Goal: Check status

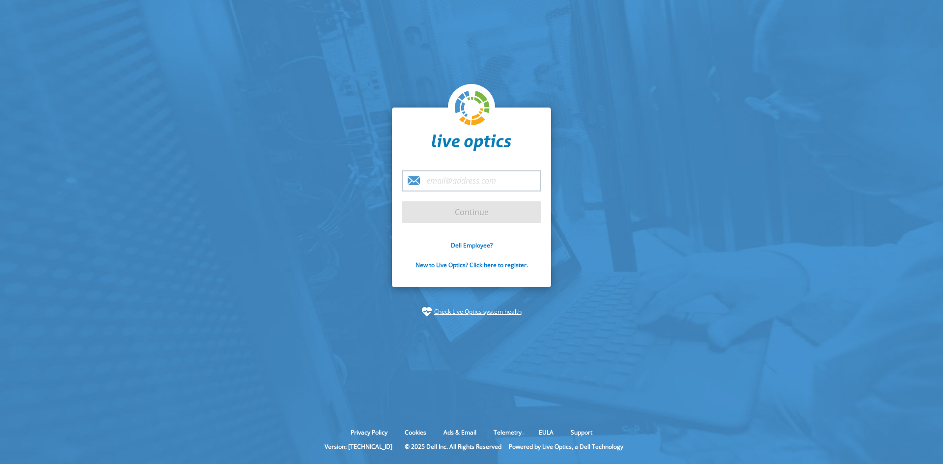
click at [481, 175] on input "email" at bounding box center [471, 180] width 139 height 21
type input "gustavo.araujo@dell.com"
click at [483, 214] on input "Continue" at bounding box center [471, 212] width 139 height 22
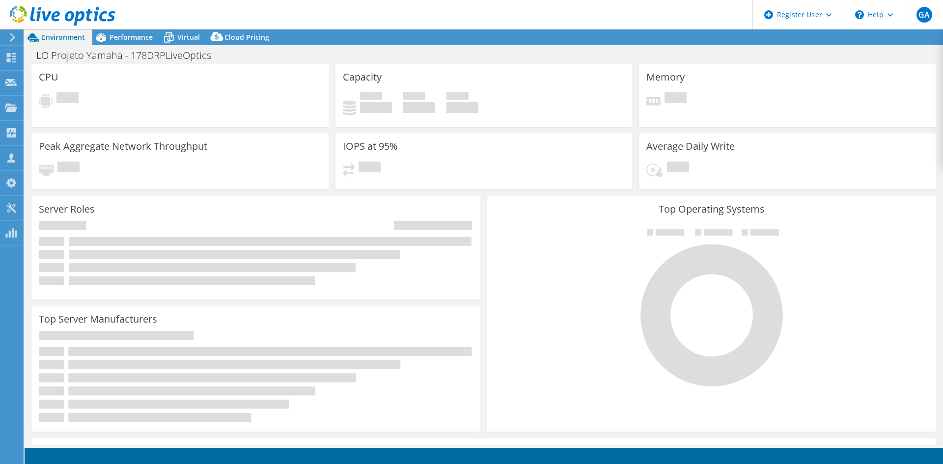
select select "USD"
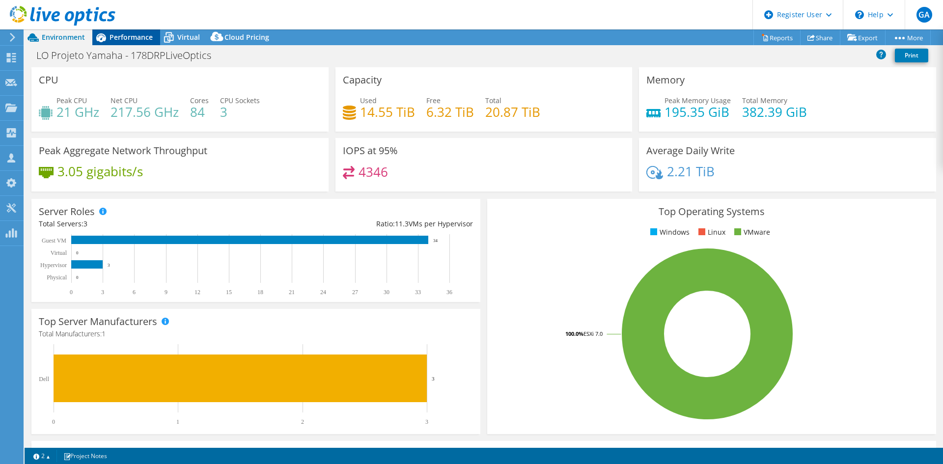
click at [131, 35] on span "Performance" at bounding box center [131, 36] width 43 height 9
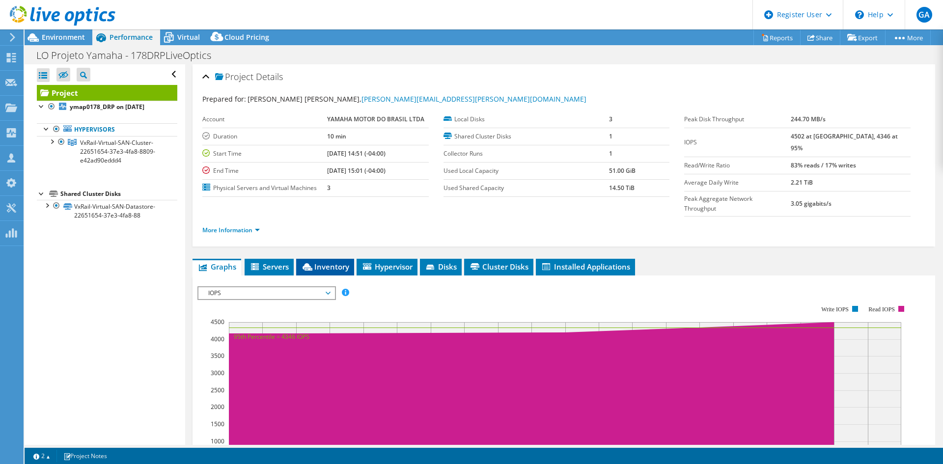
click at [315, 262] on span "Inventory" at bounding box center [325, 267] width 48 height 10
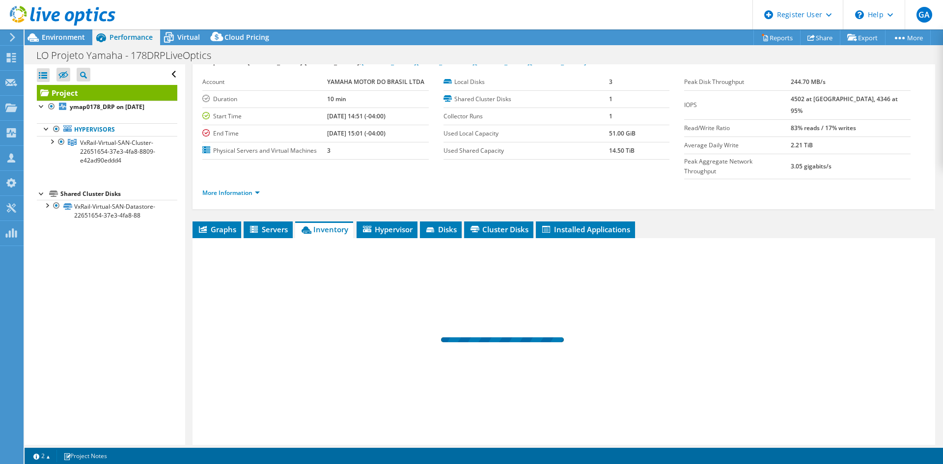
scroll to position [57, 0]
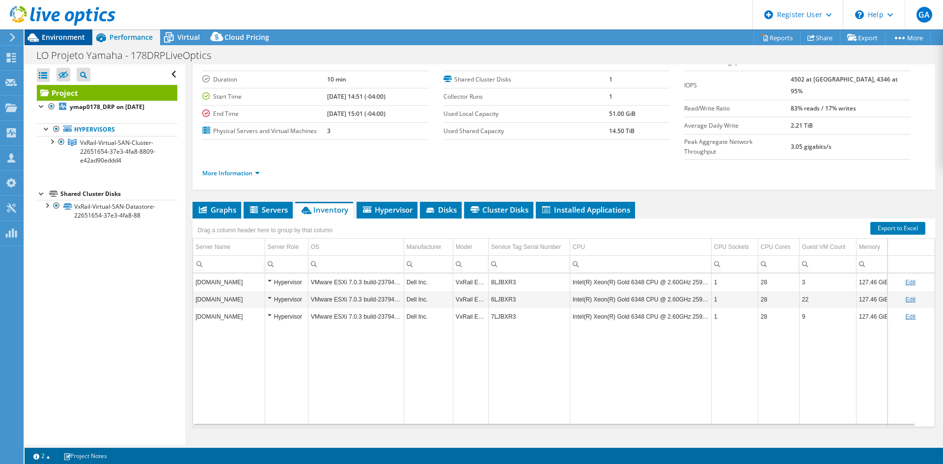
click at [59, 39] on span "Environment" at bounding box center [63, 36] width 43 height 9
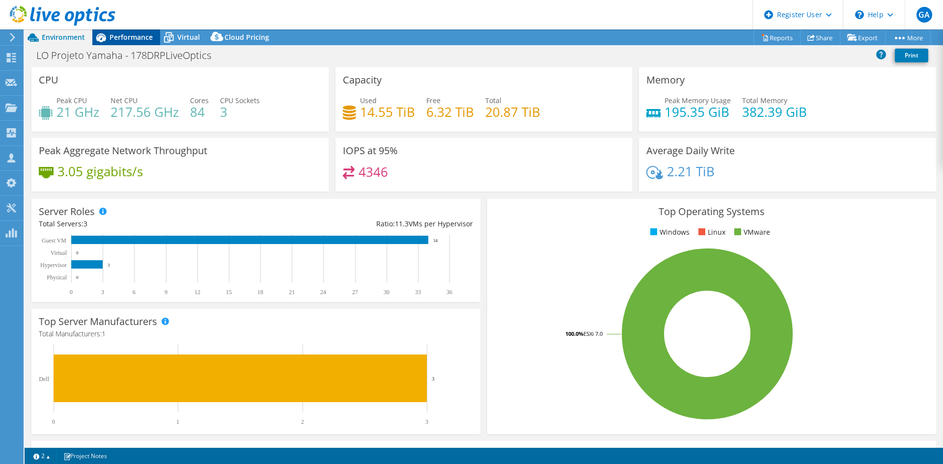
click at [121, 32] on div "Performance" at bounding box center [126, 37] width 68 height 16
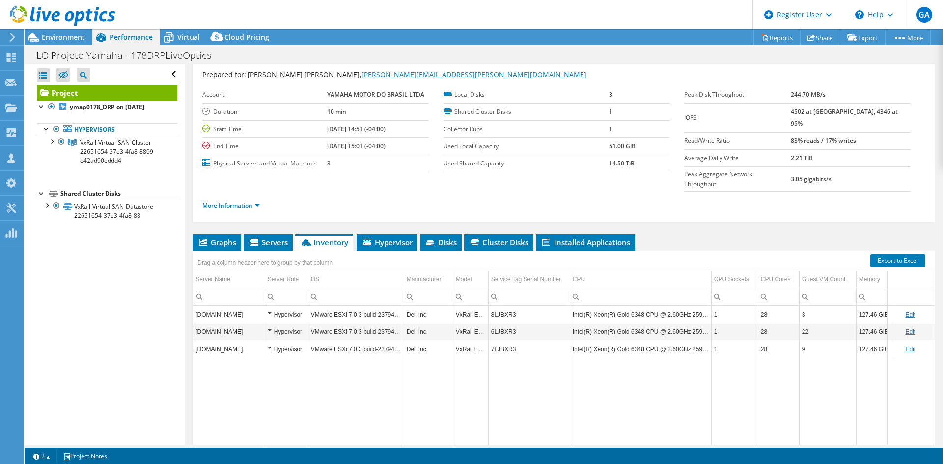
scroll to position [0, 0]
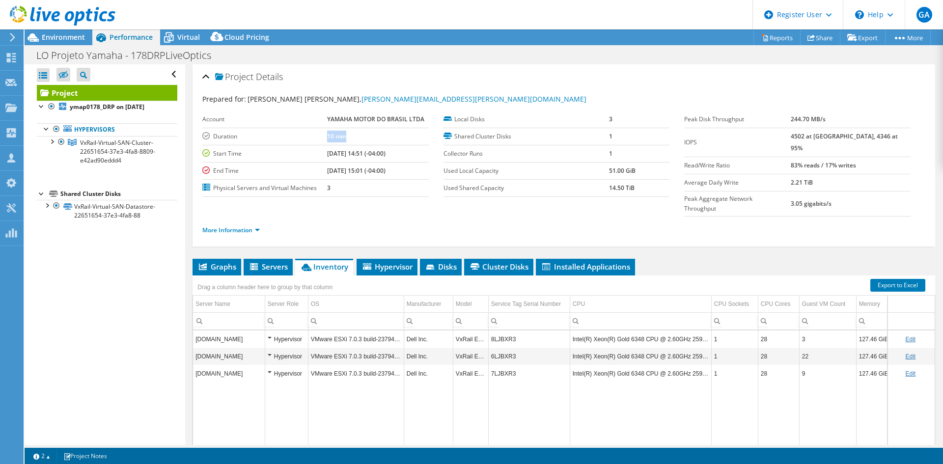
drag, startPoint x: 324, startPoint y: 135, endPoint x: 350, endPoint y: 136, distance: 26.5
click at [350, 136] on tr "Duration 10 min" at bounding box center [315, 136] width 226 height 17
click at [74, 35] on span "Environment" at bounding box center [63, 36] width 43 height 9
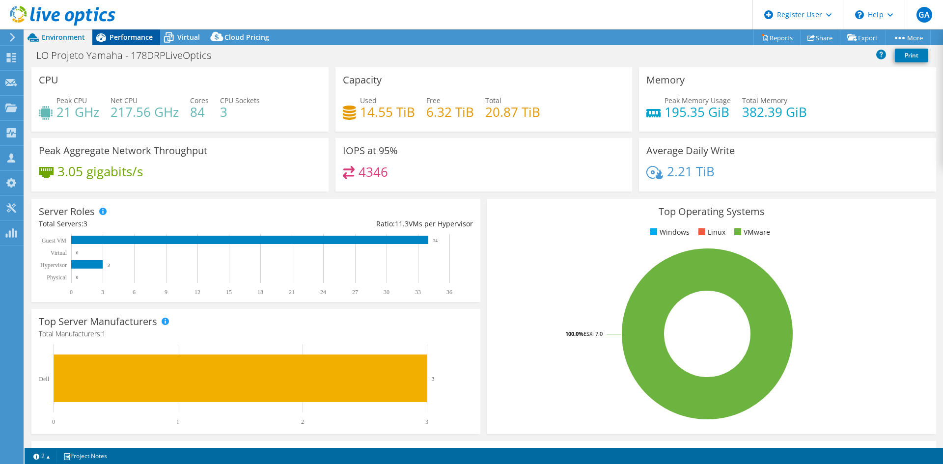
click at [126, 32] on div "Performance" at bounding box center [126, 37] width 68 height 16
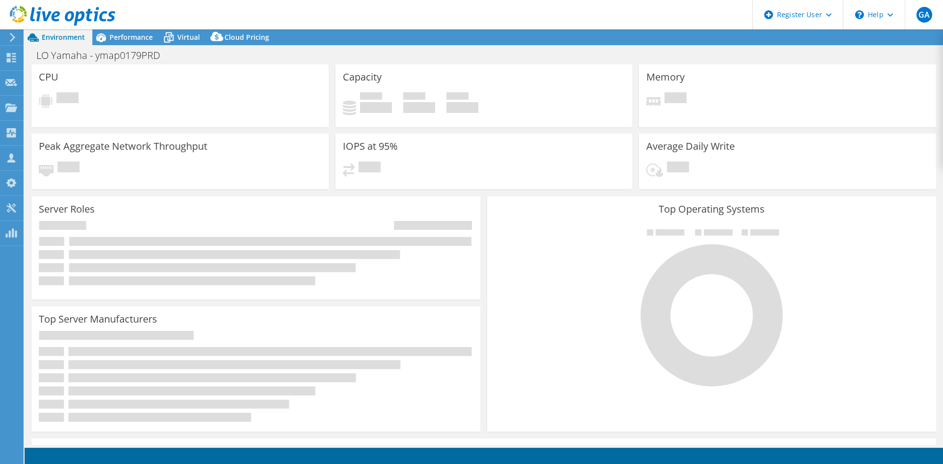
select select "USD"
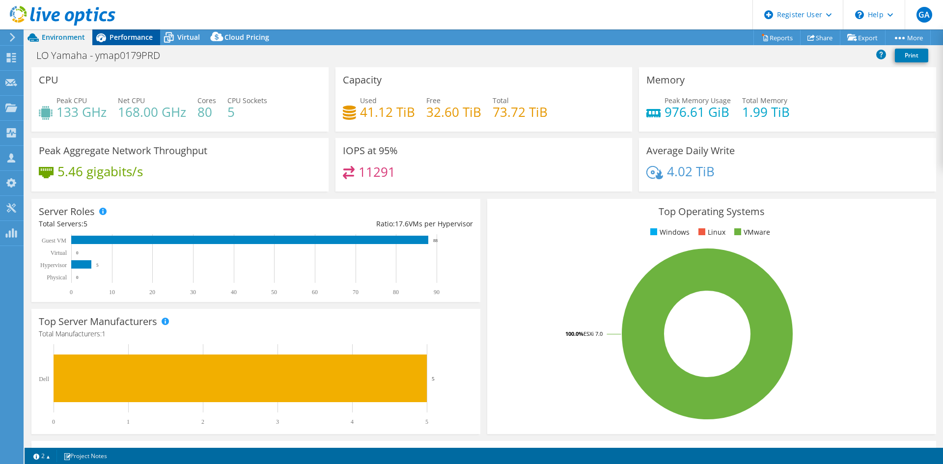
click at [145, 36] on span "Performance" at bounding box center [131, 36] width 43 height 9
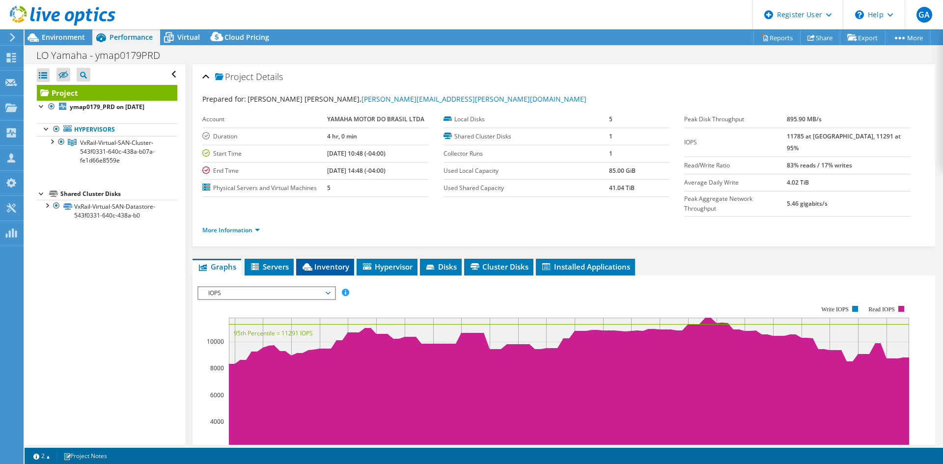
click at [317, 262] on span "Inventory" at bounding box center [325, 267] width 48 height 10
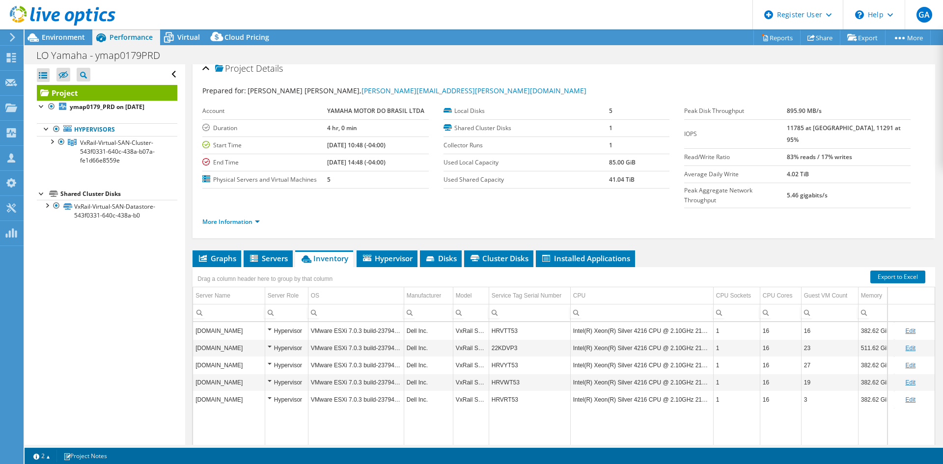
scroll to position [8, 0]
drag, startPoint x: 337, startPoint y: 128, endPoint x: 361, endPoint y: 128, distance: 23.6
click at [361, 128] on tr "Duration 4 hr, 0 min" at bounding box center [315, 128] width 226 height 17
